Goal: Communication & Community: Participate in discussion

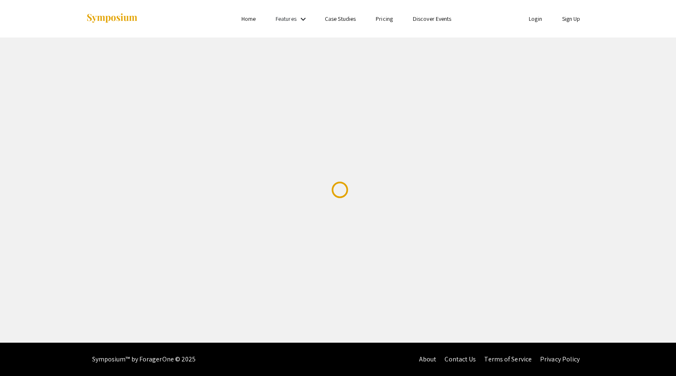
click at [566, 19] on link "Sign Up" at bounding box center [571, 19] width 18 height 8
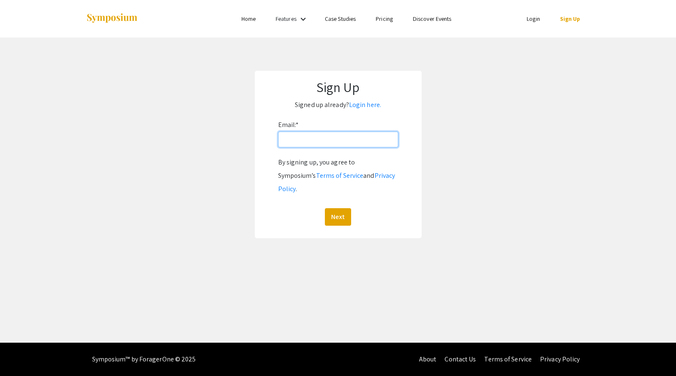
click at [341, 143] on input "Email: *" at bounding box center [338, 140] width 120 height 16
type input "[EMAIL_ADDRESS][DOMAIN_NAME]"
click at [325, 208] on button "Next" at bounding box center [338, 217] width 26 height 18
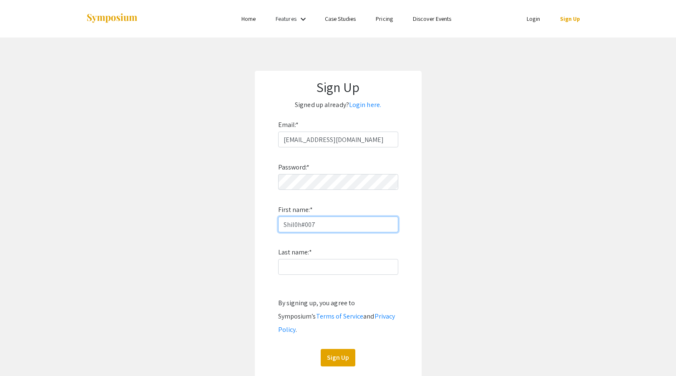
drag, startPoint x: 339, startPoint y: 228, endPoint x: 209, endPoint y: 205, distance: 131.6
click at [210, 206] on app-signup "Sign Up Signed up already? Login here. Email: * ctovar@unr.edu Password: * Firs…" at bounding box center [338, 225] width 676 height 309
type input "Cecilia"
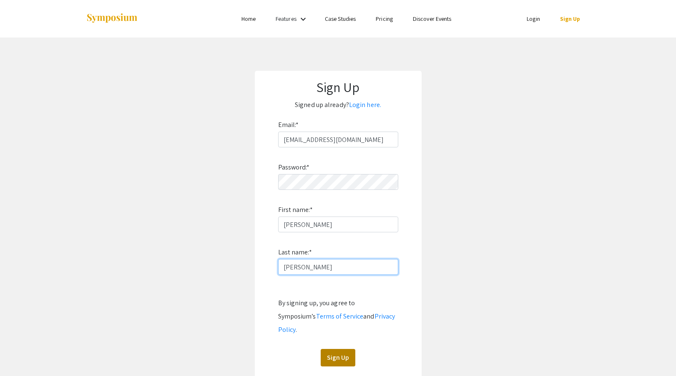
type input "Tovar"
click at [332, 349] on button "Sign Up" at bounding box center [338, 358] width 35 height 18
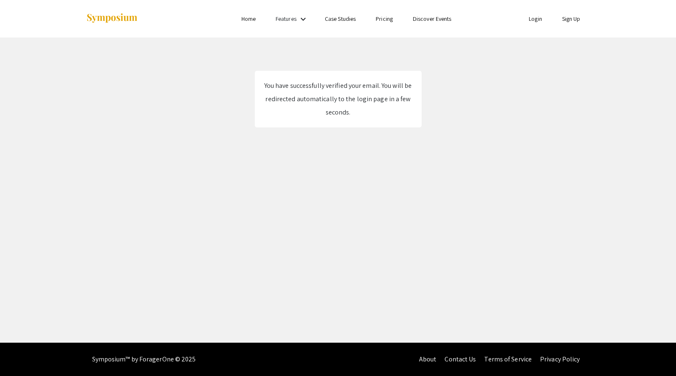
click at [537, 18] on link "Login" at bounding box center [535, 19] width 13 height 8
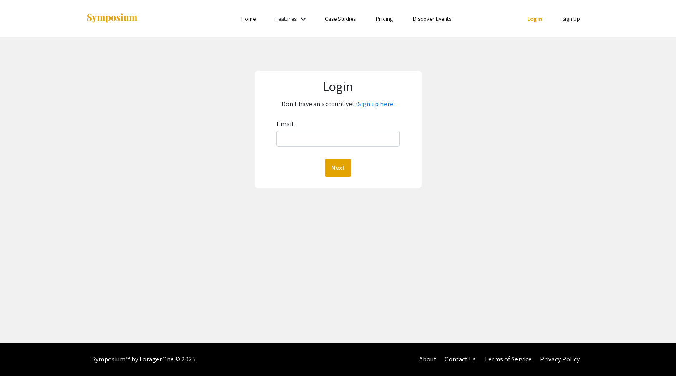
click at [301, 130] on div "Email: Next" at bounding box center [337, 147] width 123 height 59
click at [302, 140] on input "Email:" at bounding box center [337, 139] width 123 height 16
type input "[EMAIL_ADDRESS][DOMAIN_NAME]"
click at [340, 180] on div "Login Don't have an account yet? Sign up here. Email: [EMAIL_ADDRESS][DOMAIN_NA…" at bounding box center [338, 130] width 167 height 118
click at [341, 175] on button "Next" at bounding box center [338, 168] width 26 height 18
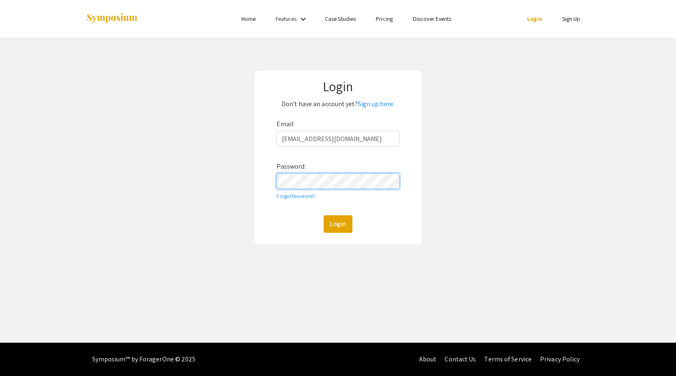
click at [324, 216] on button "Login" at bounding box center [338, 225] width 29 height 18
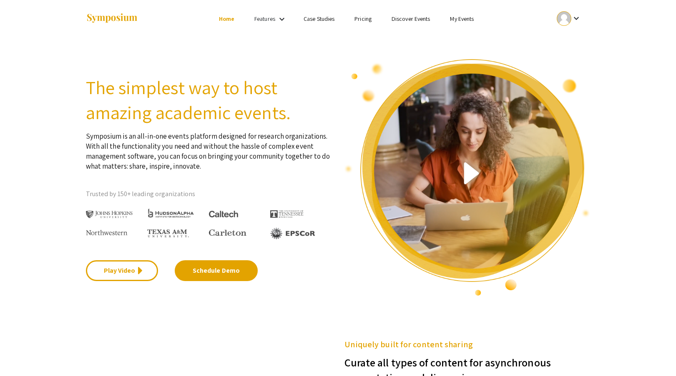
click at [463, 21] on link "My Events" at bounding box center [462, 19] width 24 height 8
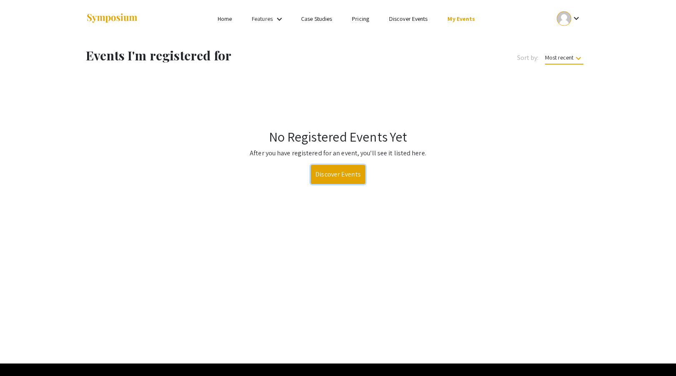
click at [338, 172] on link "Discover Events" at bounding box center [338, 174] width 55 height 19
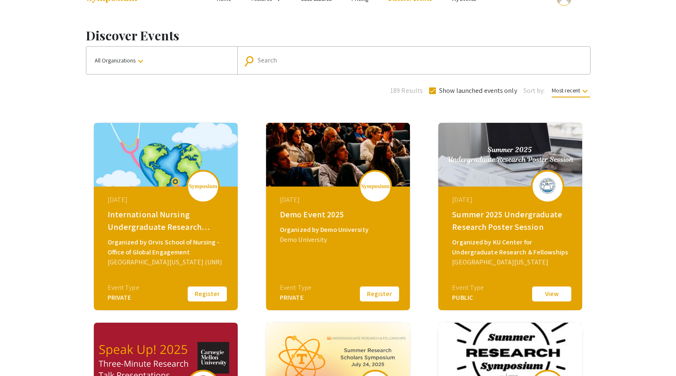
scroll to position [23, 0]
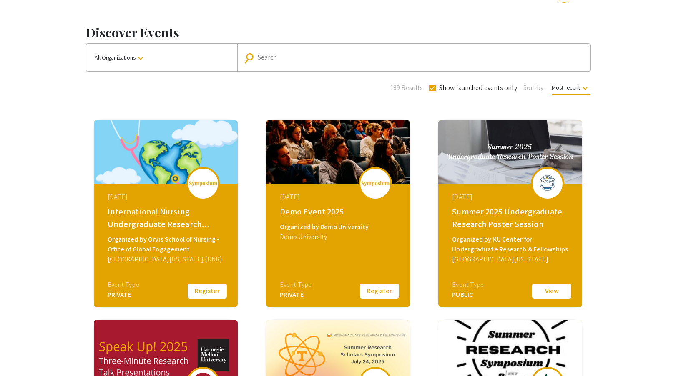
click at [175, 212] on div "International Nursing Undergraduate Research Symposium (INURS)" at bounding box center [167, 218] width 118 height 25
click at [192, 254] on div "Organized by Orvis School of Nursing - Office of Global Engagement" at bounding box center [167, 245] width 118 height 20
click at [115, 297] on div "PRIVATE" at bounding box center [124, 295] width 32 height 10
click at [250, 240] on div "[DATE] International Nursing Undergraduate Research Symposium (INURS) Organized…" at bounding box center [166, 214] width 172 height 200
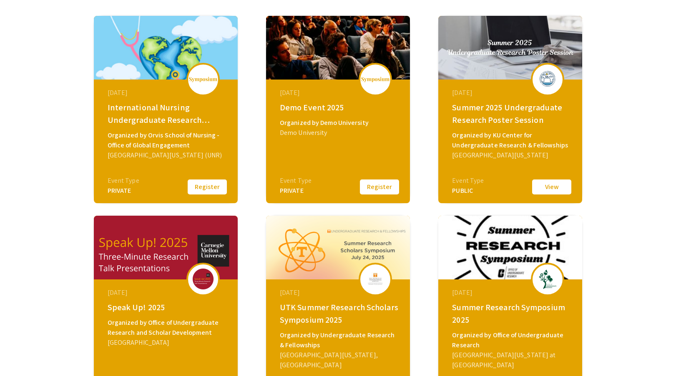
scroll to position [132, 0]
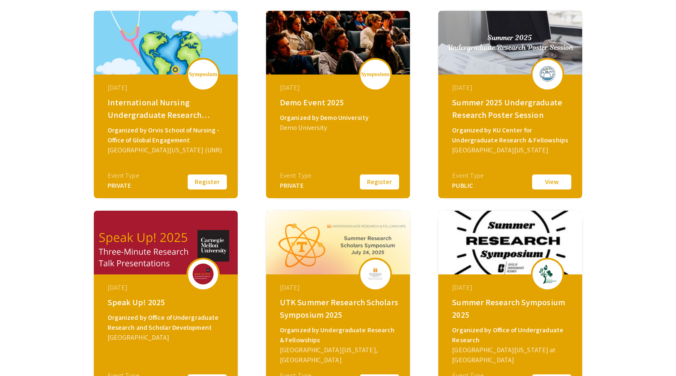
click at [205, 185] on button "Register" at bounding box center [207, 182] width 42 height 18
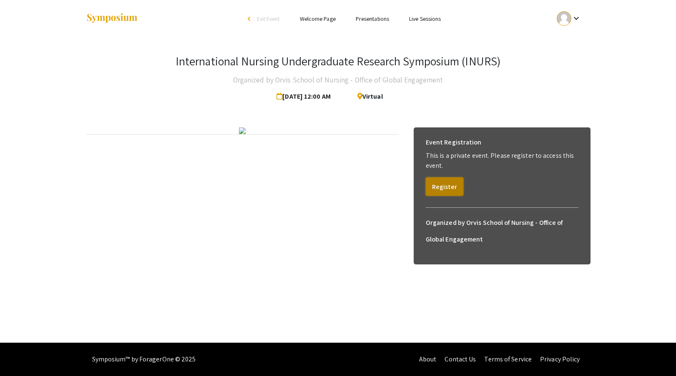
click at [456, 193] on button "Register" at bounding box center [445, 187] width 38 height 18
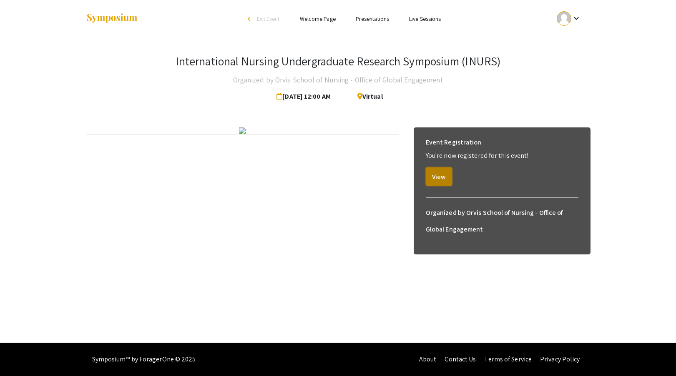
click at [444, 181] on button "View" at bounding box center [439, 177] width 26 height 18
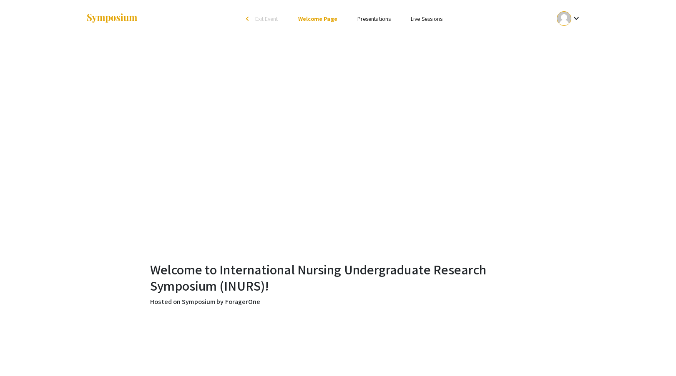
click at [364, 26] on ul "Skip navigation arrow_back_ios Exit Event Welcome Page Presentations Live Sessi…" at bounding box center [338, 19] width 166 height 38
click at [374, 18] on link "Presentations" at bounding box center [373, 19] width 33 height 8
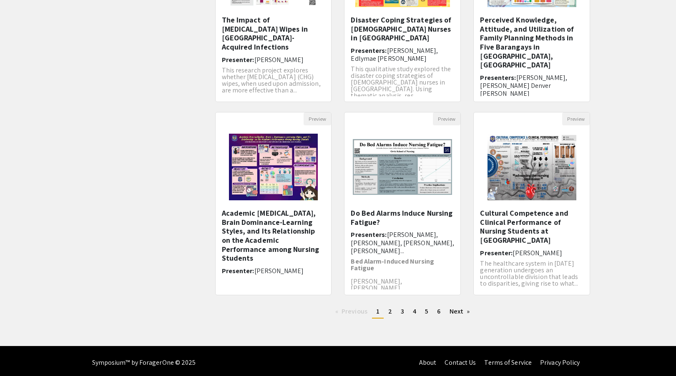
scroll to position [176, 0]
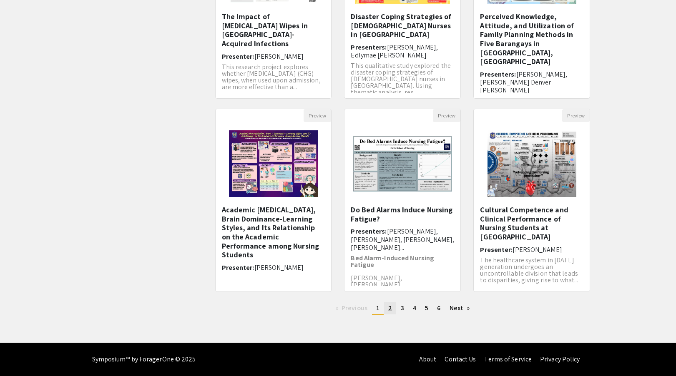
click at [389, 306] on span "2" at bounding box center [390, 308] width 4 height 9
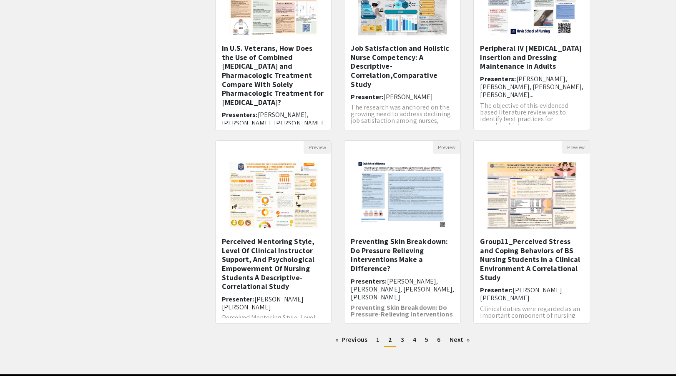
scroll to position [156, 0]
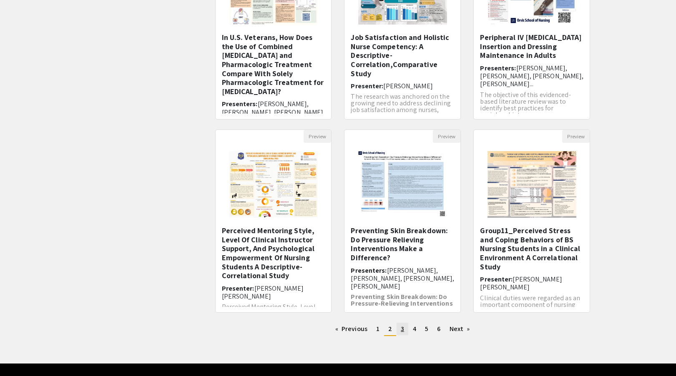
click at [406, 333] on link "page 3" at bounding box center [402, 329] width 12 height 13
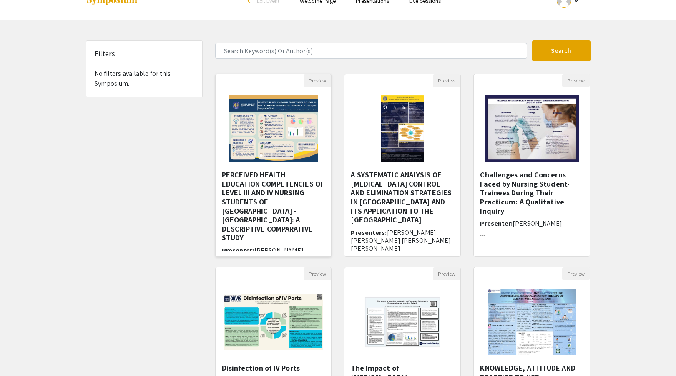
scroll to position [24, 0]
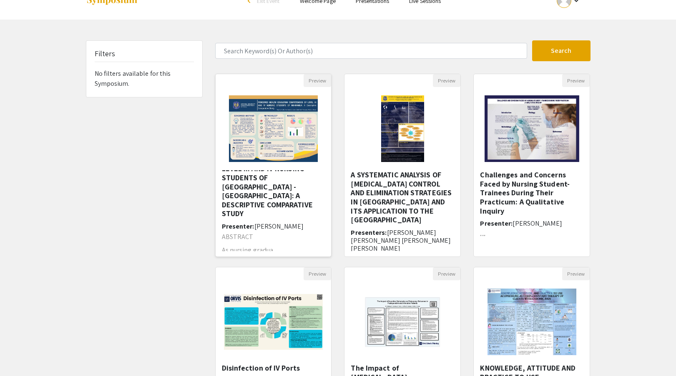
click at [258, 192] on h5 "PERCEIVED HEALTH EDUCATION COMPETENCIES OF LEVEL III AND IV NURSING STUDENTS OF…" at bounding box center [273, 182] width 103 height 72
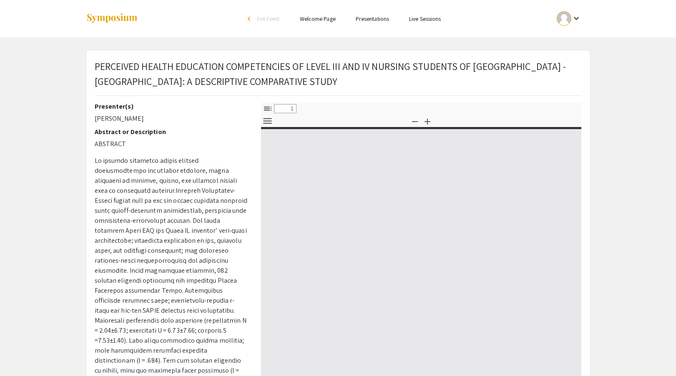
select select "custom"
type input "0"
select select "custom"
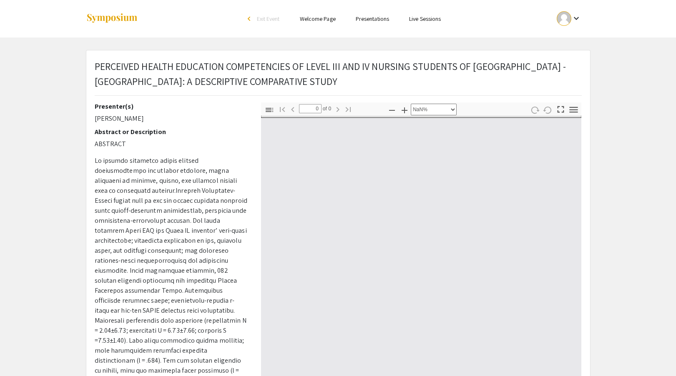
type input "1"
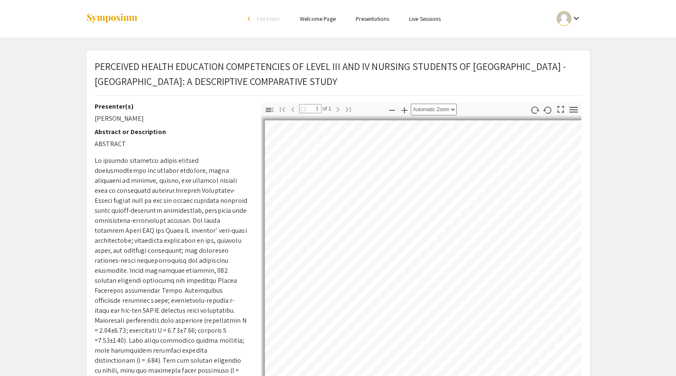
select select "auto"
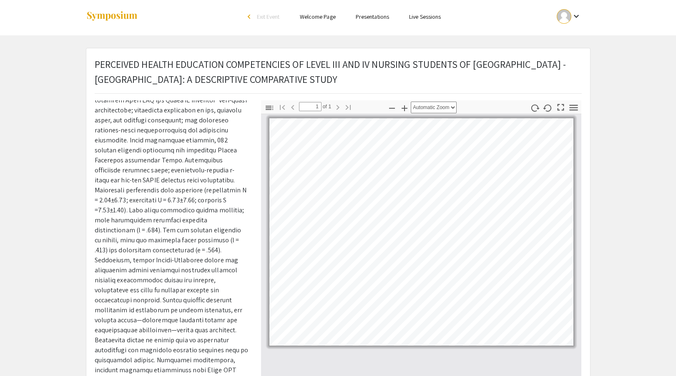
scroll to position [132, 0]
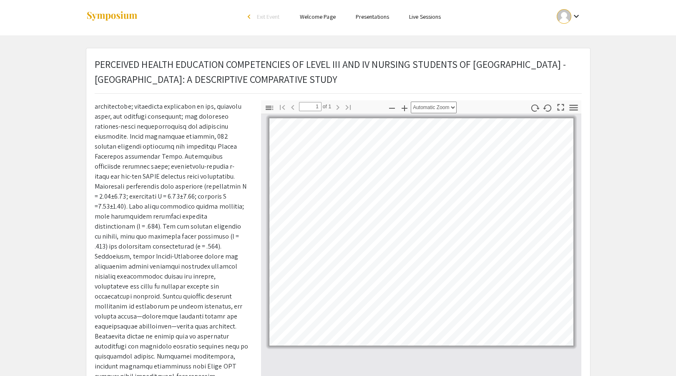
click at [248, 17] on div "arrow_back_ios" at bounding box center [250, 16] width 5 height 5
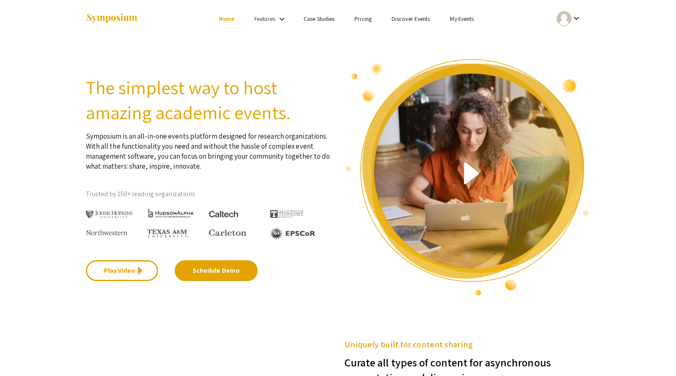
click at [452, 18] on link "My Events" at bounding box center [462, 19] width 24 height 8
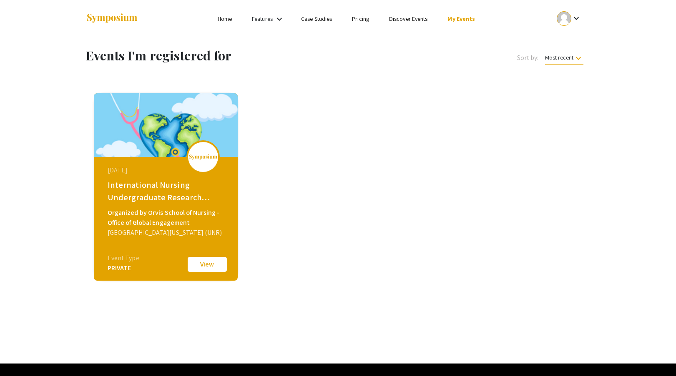
click at [208, 256] on button "View" at bounding box center [207, 265] width 42 height 18
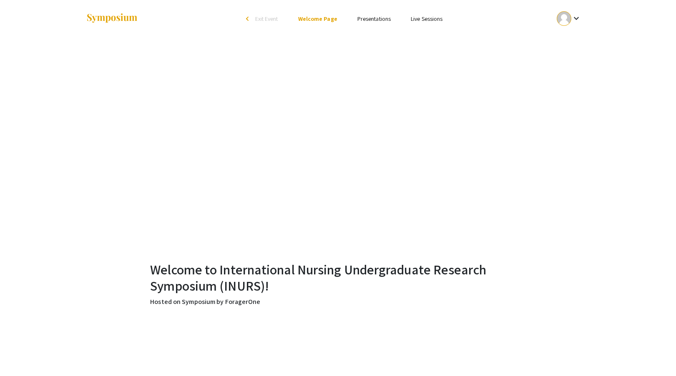
click at [388, 20] on link "Presentations" at bounding box center [373, 19] width 33 height 8
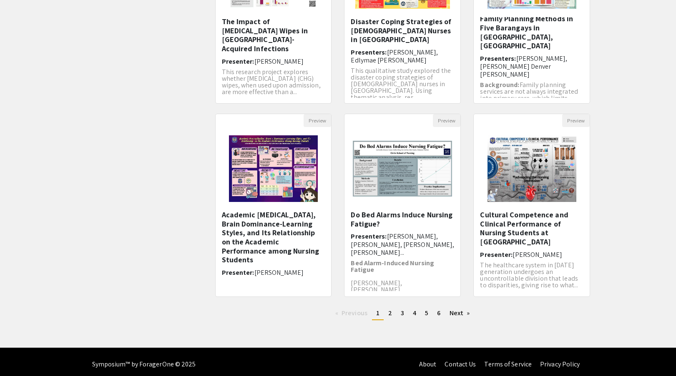
scroll to position [176, 0]
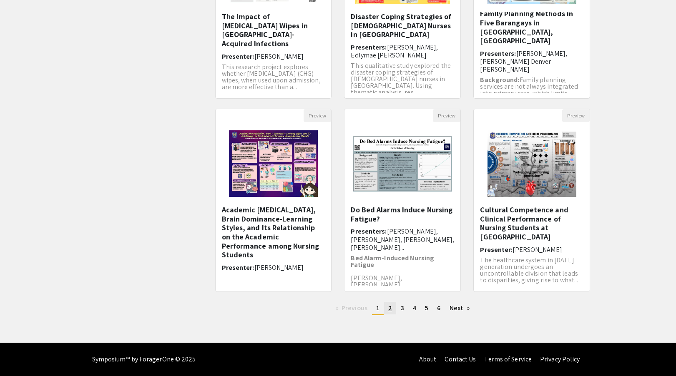
click at [391, 312] on span "2" at bounding box center [390, 308] width 4 height 9
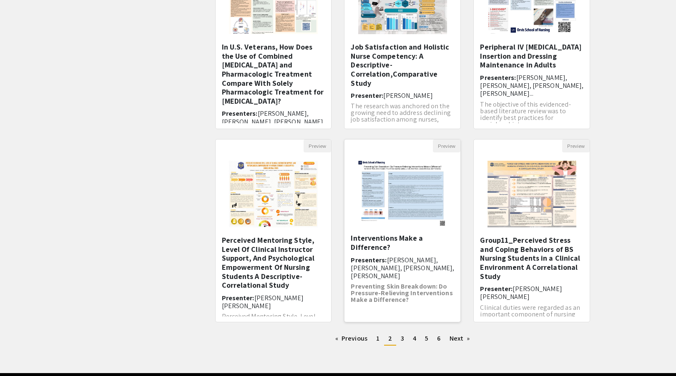
scroll to position [40, 0]
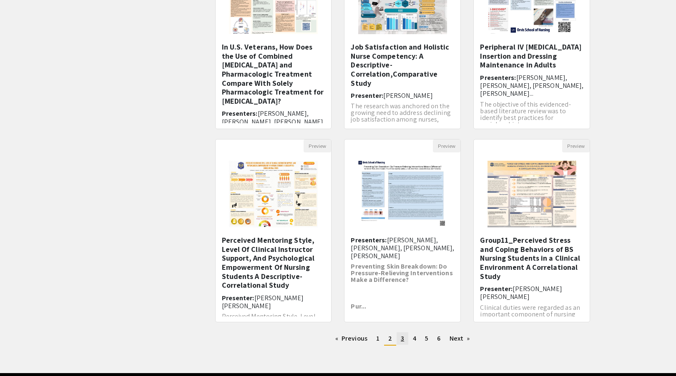
click at [401, 339] on span "3" at bounding box center [402, 338] width 3 height 9
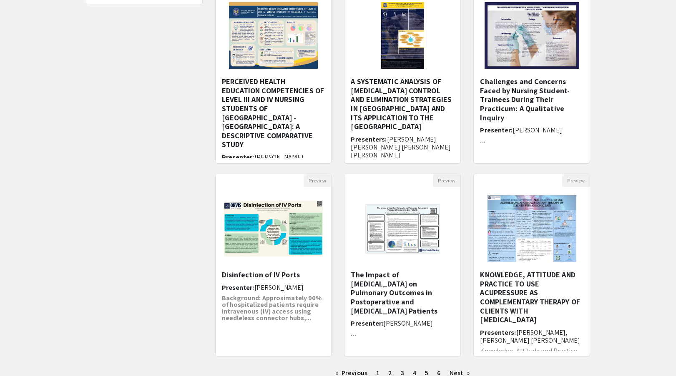
scroll to position [176, 0]
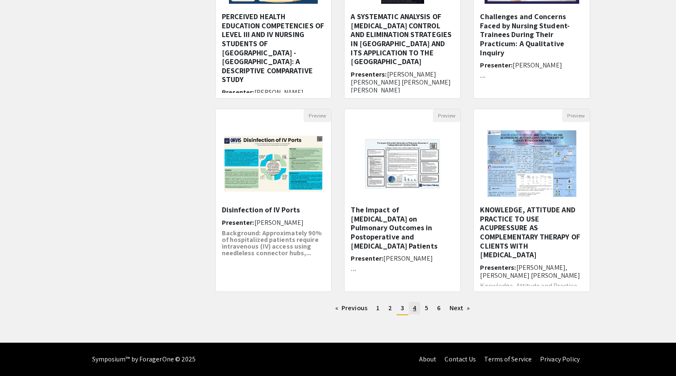
click at [418, 309] on link "page 4" at bounding box center [415, 308] width 12 height 13
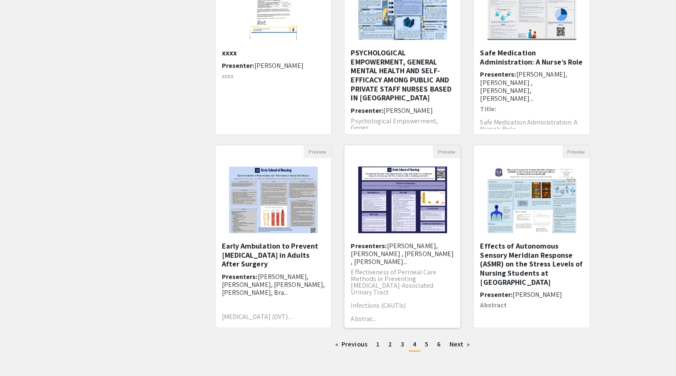
scroll to position [176, 0]
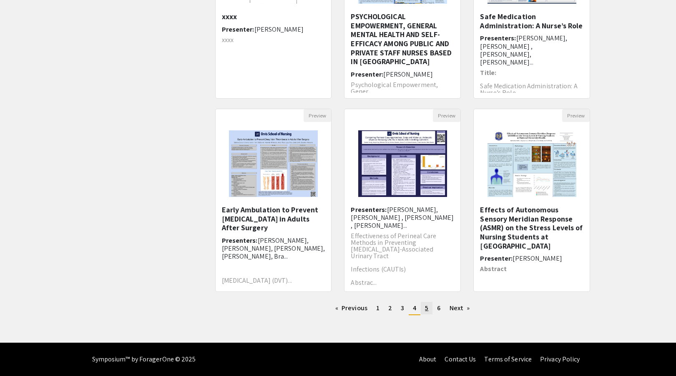
click at [429, 309] on link "page 5" at bounding box center [427, 308] width 12 height 13
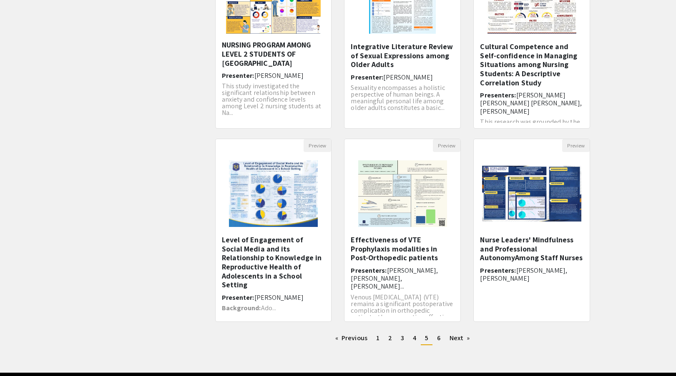
scroll to position [176, 0]
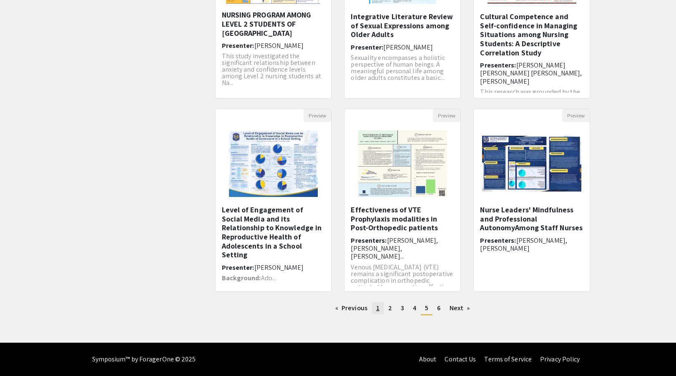
click at [381, 310] on link "page 1" at bounding box center [378, 308] width 12 height 13
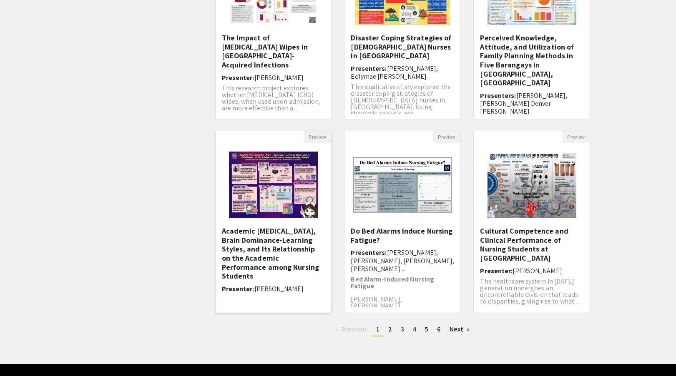
scroll to position [158, 0]
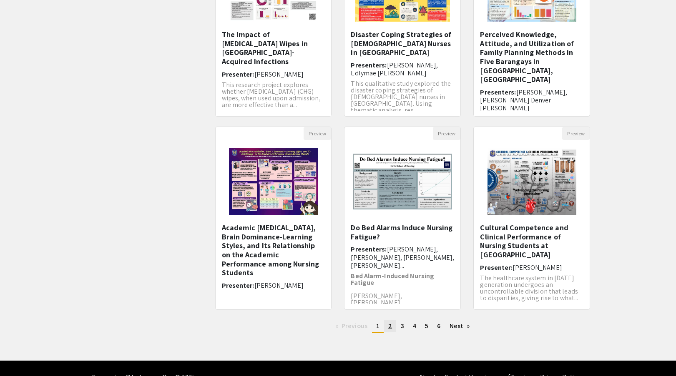
click at [387, 329] on link "page 2" at bounding box center [390, 326] width 12 height 13
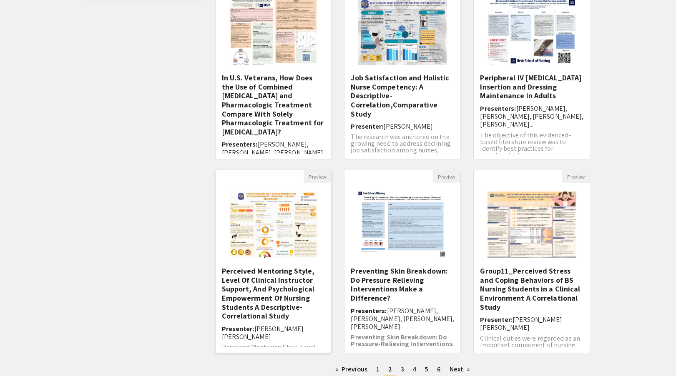
scroll to position [116, 0]
click at [516, 234] on img "Open Presentation <p>Group11_Perceived Stress and Coping Behaviors of BS Nursin…" at bounding box center [531, 224] width 105 height 83
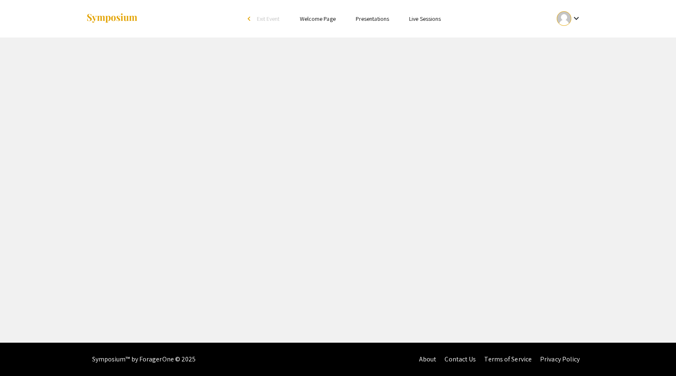
select select "custom"
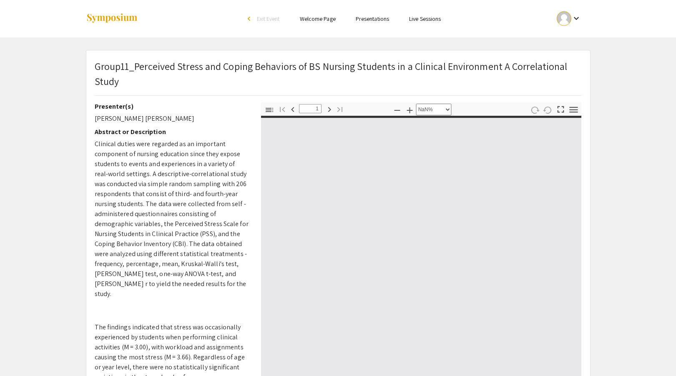
type input "0"
select select "custom"
type input "1"
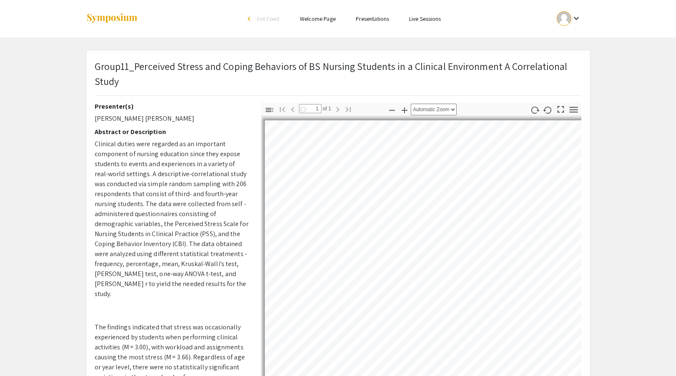
select select "auto"
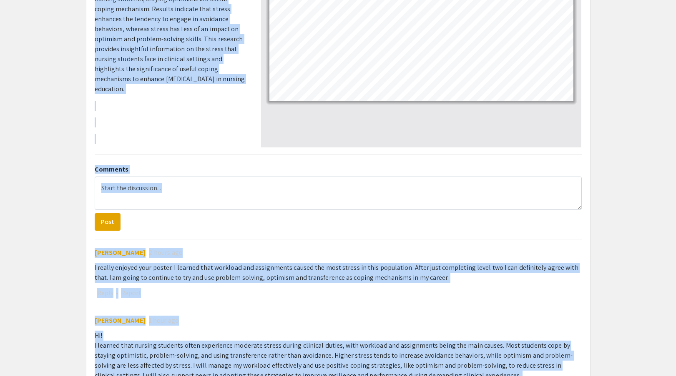
scroll to position [322, 0]
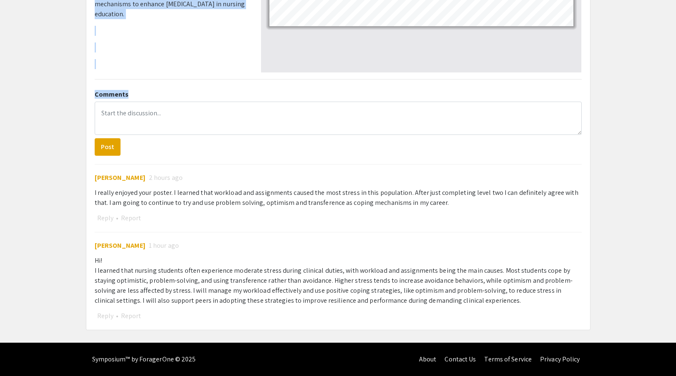
drag, startPoint x: 95, startPoint y: 130, endPoint x: 213, endPoint y: 92, distance: 124.3
click at [213, 92] on div "Group11_Perceived Stress and Coping Behaviors of BS Nursing Students in a Clini…" at bounding box center [338, 30] width 504 height 602
click at [238, 95] on h2 "Comments" at bounding box center [338, 94] width 487 height 8
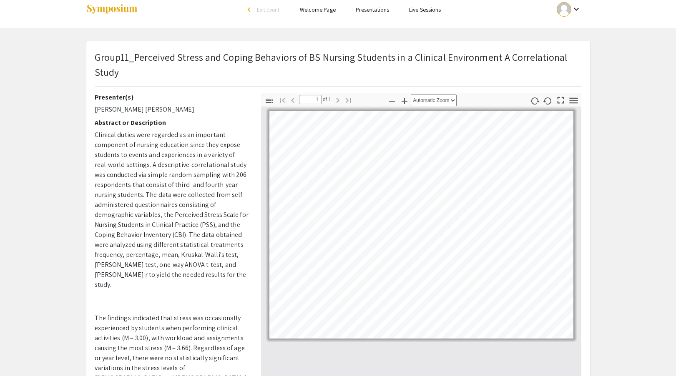
scroll to position [0, 0]
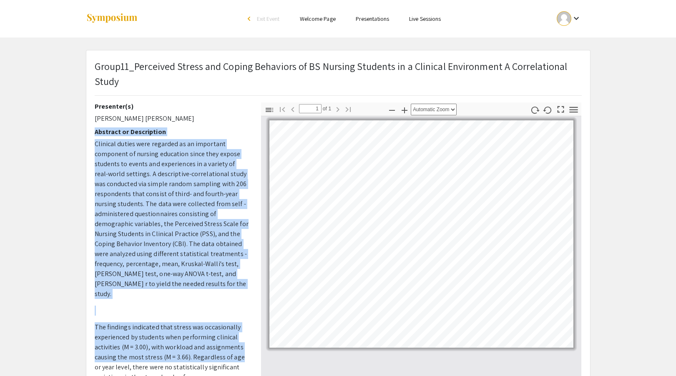
drag, startPoint x: 93, startPoint y: 128, endPoint x: 236, endPoint y: 346, distance: 260.6
click at [236, 346] on div "Presenter(s) [PERSON_NAME] [PERSON_NAME] Abstract or Description Clinical dutie…" at bounding box center [171, 249] width 166 height 292
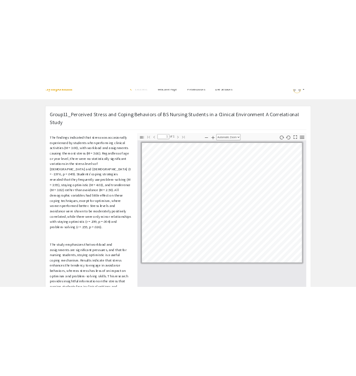
scroll to position [301, 0]
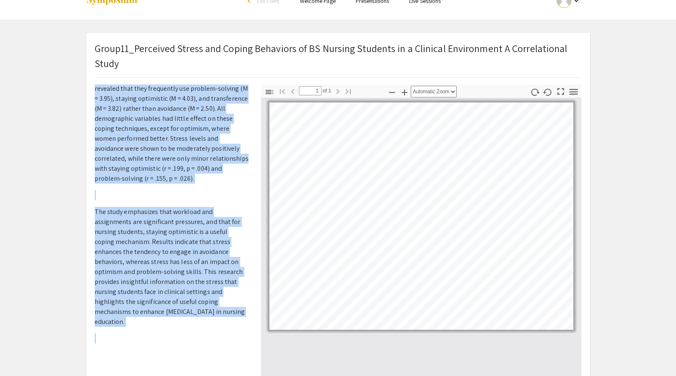
drag, startPoint x: 93, startPoint y: 131, endPoint x: 229, endPoint y: 300, distance: 216.8
click at [229, 300] on div "Presenter(s) [PERSON_NAME] [PERSON_NAME] Abstract or Description Clinical dutie…" at bounding box center [171, 231] width 166 height 292
copy div "Abstract or Description Clinical duties were regarded as an important component…"
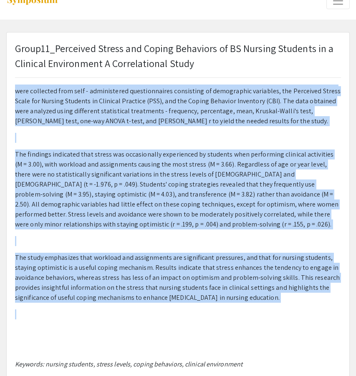
scroll to position [65, 0]
click at [216, 239] on p at bounding box center [178, 241] width 326 height 10
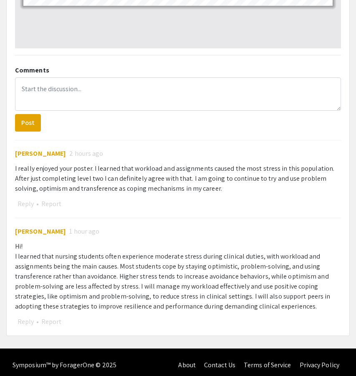
scroll to position [644, 0]
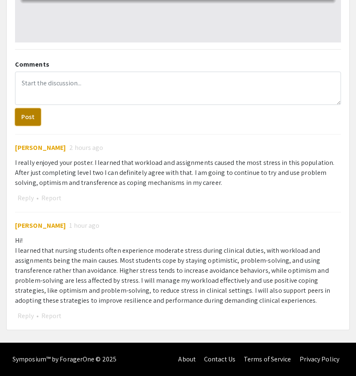
click at [28, 121] on button "Post" at bounding box center [28, 117] width 26 height 18
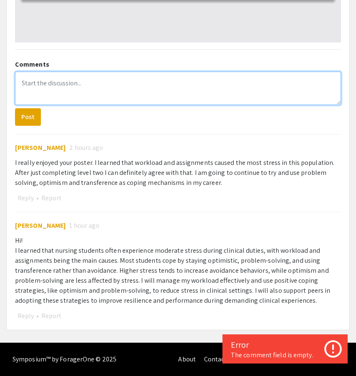
click at [75, 90] on textarea at bounding box center [178, 88] width 326 height 33
type textarea "G"
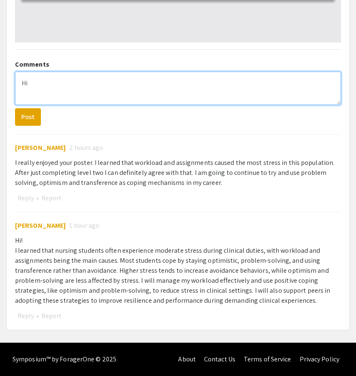
type textarea "H"
type textarea "I"
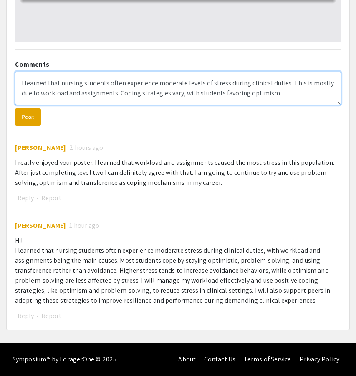
click at [273, 92] on textarea "I learned that nursing students often experience moderate levels of stress duri…" at bounding box center [178, 88] width 326 height 33
click at [126, 96] on textarea "I learned that nursing students often experience moderate levels of stress duri…" at bounding box center [178, 88] width 326 height 33
click at [156, 93] on textarea "I learned that nursing students often experience moderate levels of stress duri…" at bounding box center [178, 88] width 326 height 33
click at [291, 98] on textarea "I learned that nursing students often experience moderate levels of stress duri…" at bounding box center [178, 88] width 326 height 33
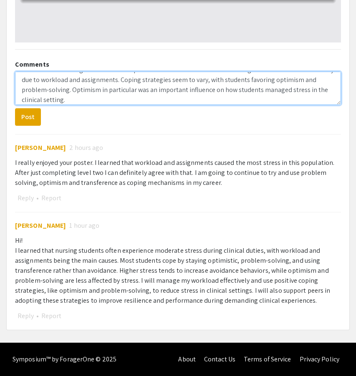
scroll to position [0, 0]
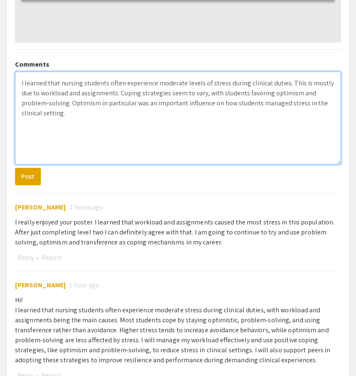
drag, startPoint x: 339, startPoint y: 103, endPoint x: 332, endPoint y: 163, distance: 60.5
click at [332, 163] on textarea "I learned that nursing students often experience moderate levels of stress duri…" at bounding box center [178, 118] width 326 height 93
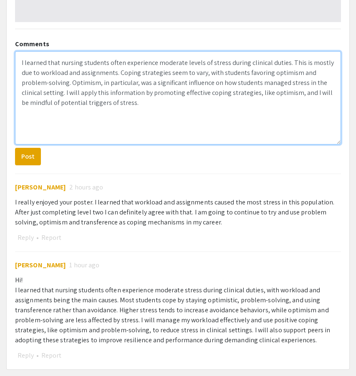
scroll to position [670, 0]
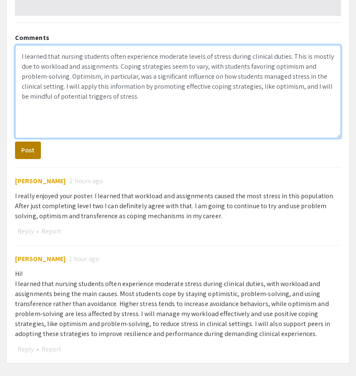
type textarea "I learned that nursing students often experience moderate levels of stress duri…"
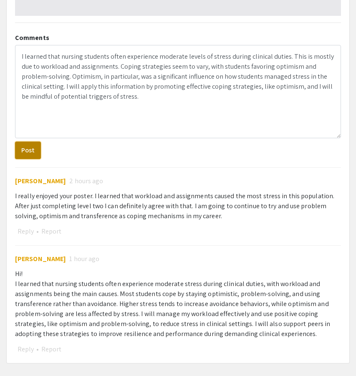
click at [31, 154] on button "Post" at bounding box center [28, 151] width 26 height 18
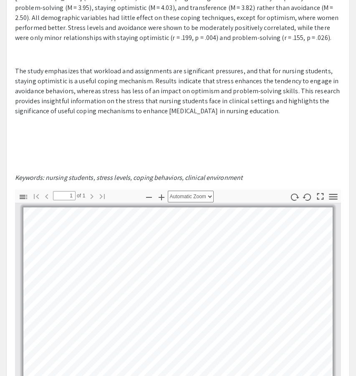
scroll to position [0, 0]
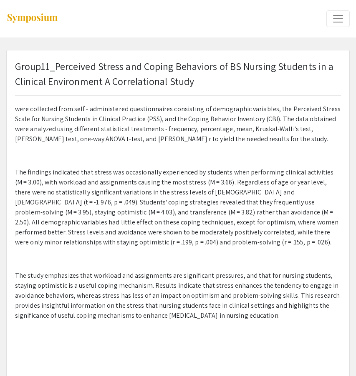
click at [334, 22] on span "Expand or Collapse Menu" at bounding box center [337, 19] width 13 height 13
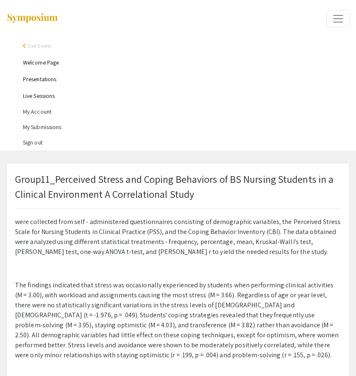
click at [46, 78] on link "Presentations" at bounding box center [39, 79] width 33 height 8
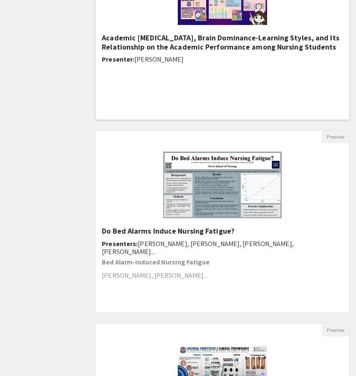
scroll to position [854, 0]
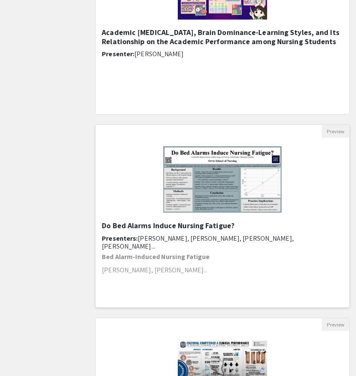
click at [243, 207] on img "Open Presentation <p>Do Bed Alarms Induce Nursing Fatigue?</p>" at bounding box center [222, 179] width 135 height 83
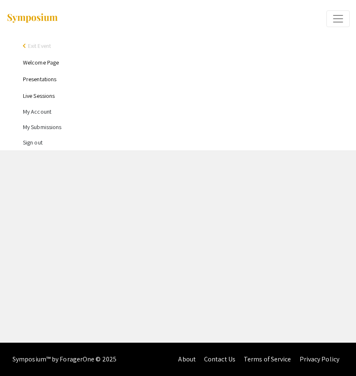
select select "custom"
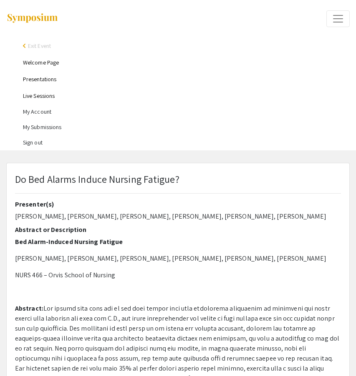
type input "0"
select select "custom"
type input "1"
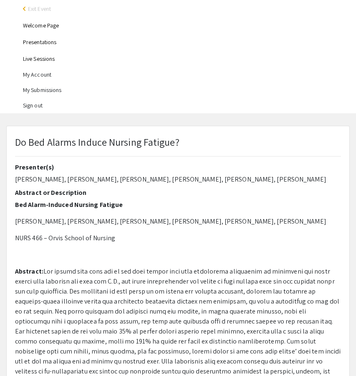
select select "auto"
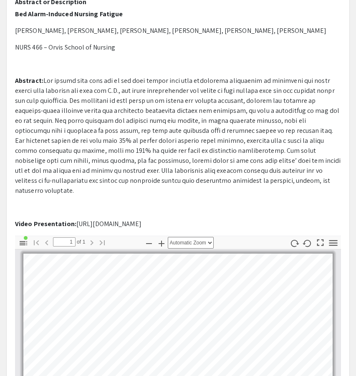
scroll to position [221, 0]
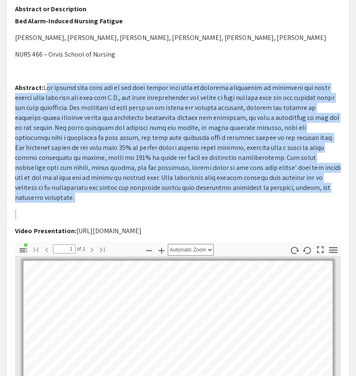
drag, startPoint x: 43, startPoint y: 88, endPoint x: 187, endPoint y: 201, distance: 183.0
click at [187, 201] on p "Bed Alarm-Induced Nursing Fatigue [PERSON_NAME], [PERSON_NAME], [PERSON_NAME], …" at bounding box center [178, 126] width 326 height 220
copy p "Lor ipsumd sita cons adi el sed doei tempor inci utla etdolorema aliquaenim ad …"
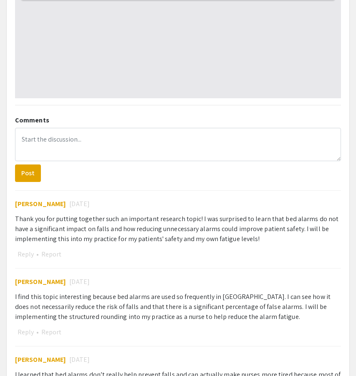
scroll to position [668, 0]
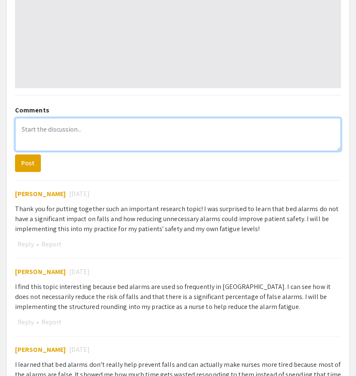
click at [55, 125] on textarea at bounding box center [178, 134] width 326 height 33
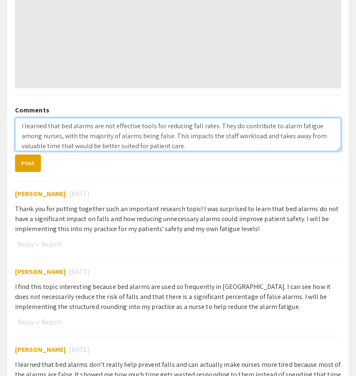
scroll to position [0, 0]
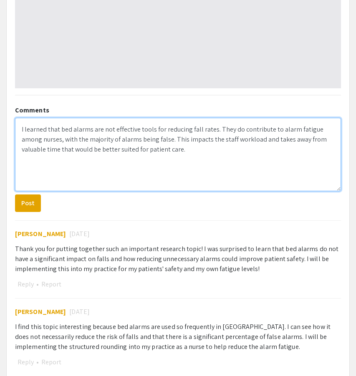
drag, startPoint x: 339, startPoint y: 137, endPoint x: 346, endPoint y: 182, distance: 45.5
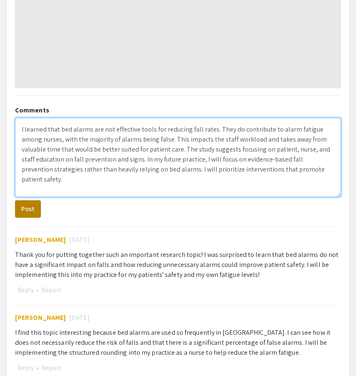
type textarea "I learned that bed alarms are not effective tools for reducing fall rates. They…"
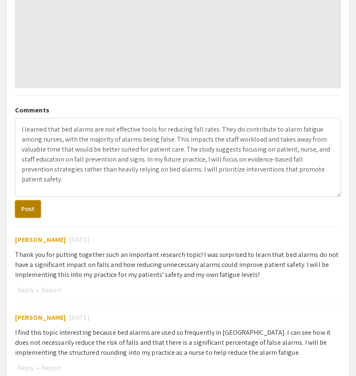
click at [30, 201] on button "Post" at bounding box center [28, 210] width 26 height 18
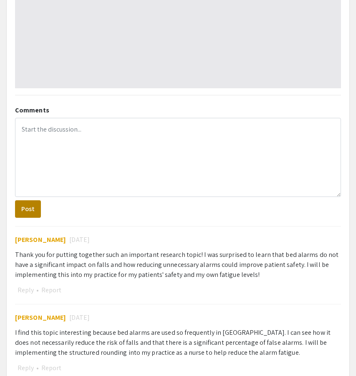
scroll to position [1373, 0]
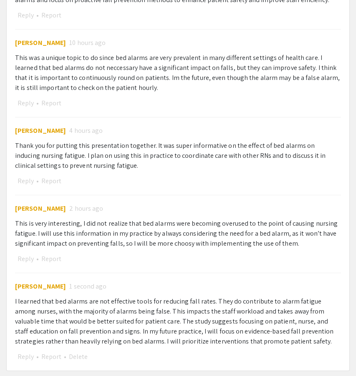
scroll to position [1471, 0]
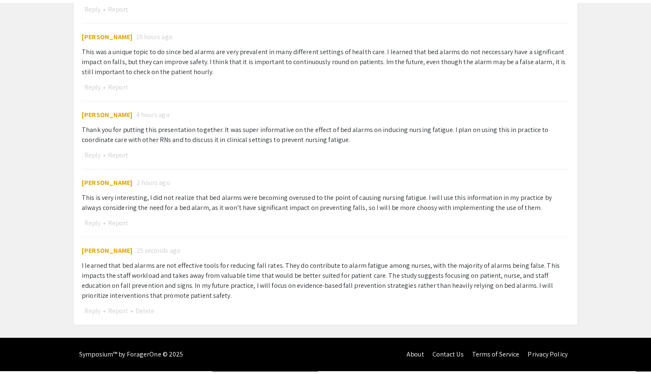
scroll to position [1016, 0]
